Goal: Task Accomplishment & Management: Manage account settings

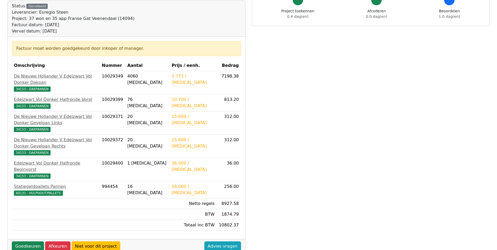
scroll to position [105, 0]
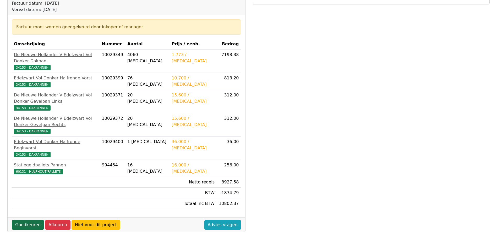
click at [28, 220] on link "Goedkeuren" at bounding box center [28, 225] width 32 height 10
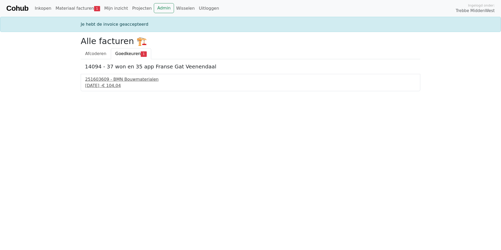
click at [139, 82] on div "251603609 - BMN Bouwmaterialen" at bounding box center [250, 79] width 331 height 6
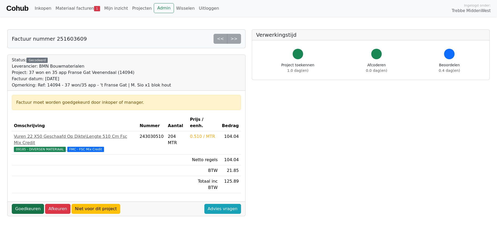
click at [30, 204] on link "Goedkeuren" at bounding box center [28, 209] width 32 height 10
